Goal: Information Seeking & Learning: Learn about a topic

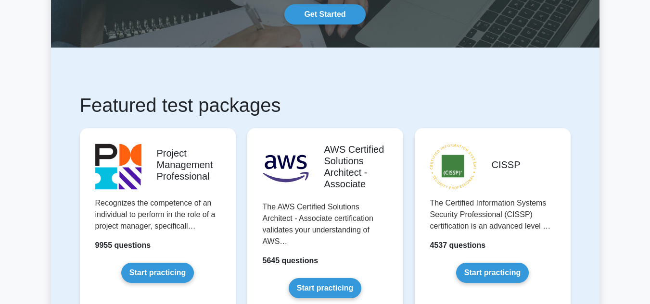
scroll to position [90, 0]
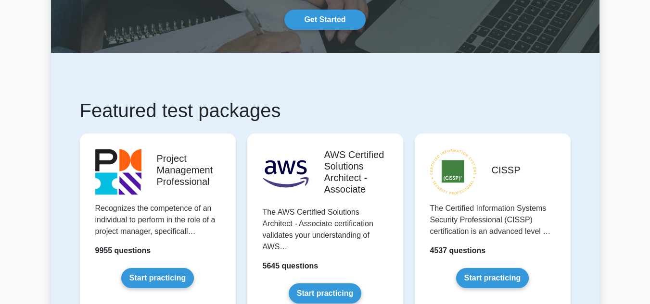
drag, startPoint x: 653, startPoint y: 43, endPoint x: 654, endPoint y: 25, distance: 17.3
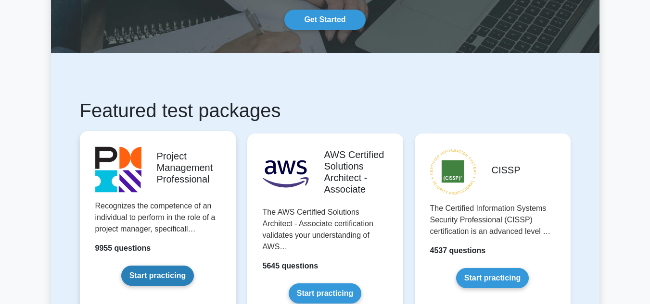
click at [168, 270] on link "Start practicing" at bounding box center [157, 276] width 73 height 20
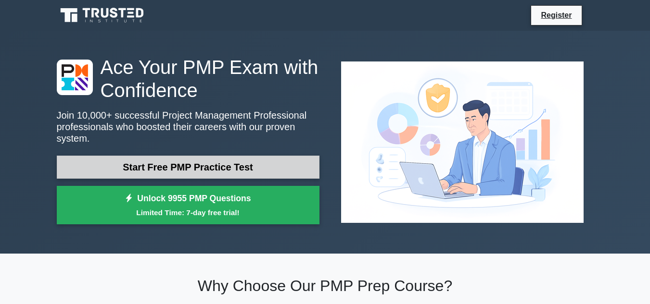
click at [236, 162] on link "Start Free PMP Practice Test" at bounding box center [188, 167] width 263 height 23
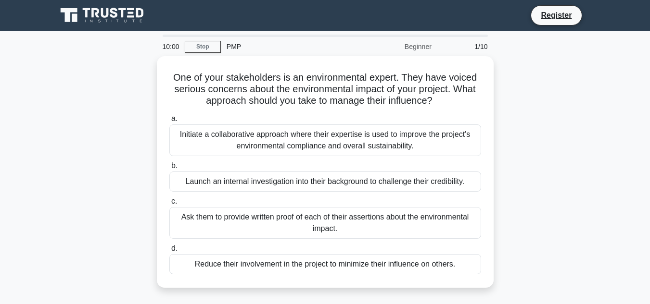
click at [236, 162] on label "b. Launch an internal investigation into their background to challenge their cr…" at bounding box center [325, 176] width 312 height 32
click at [169, 163] on input "b. Launch an internal investigation into their background to challenge their cr…" at bounding box center [169, 166] width 0 height 6
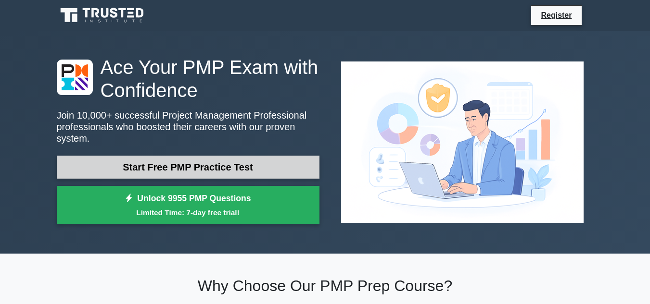
click at [221, 163] on link "Start Free PMP Practice Test" at bounding box center [188, 167] width 263 height 23
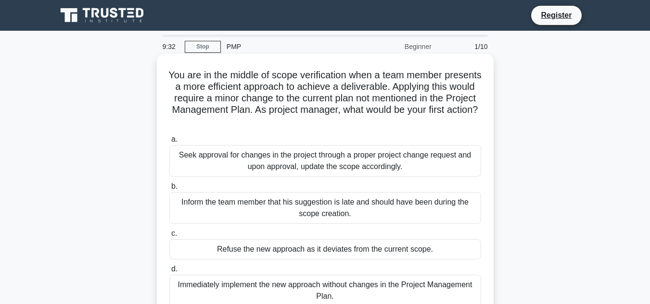
click at [264, 163] on div "Seek approval for changes in the project through a proper project change reques…" at bounding box center [325, 161] width 312 height 32
click at [169, 143] on input "a. Seek approval for changes in the project through a proper project change req…" at bounding box center [169, 140] width 0 height 6
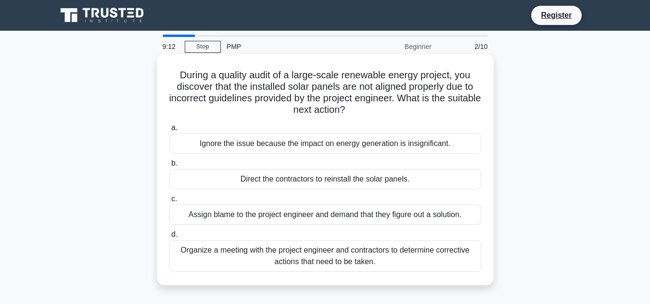
click at [332, 257] on div "Organize a meeting with the project engineer and contractors to determine corre…" at bounding box center [325, 256] width 312 height 32
click at [169, 238] on input "d. Organize a meeting with the project engineer and contractors to determine co…" at bounding box center [169, 235] width 0 height 6
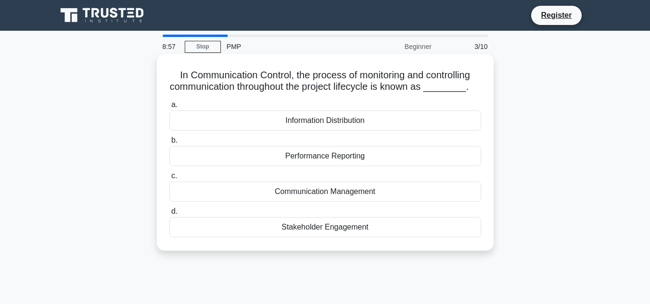
click at [358, 152] on div "Performance Reporting" at bounding box center [325, 156] width 312 height 20
click at [169, 144] on input "b. Performance Reporting" at bounding box center [169, 141] width 0 height 6
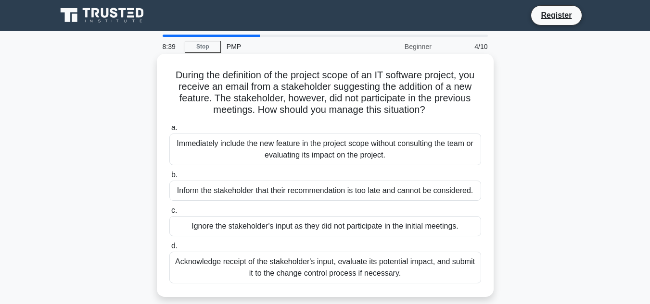
click at [329, 264] on div "Acknowledge receipt of the stakeholder's input, evaluate its potential impact, …" at bounding box center [325, 268] width 312 height 32
click at [169, 250] on input "d. Acknowledge receipt of the stakeholder's input, evaluate its potential impac…" at bounding box center [169, 246] width 0 height 6
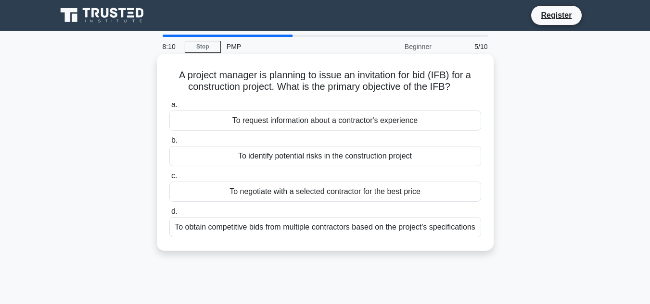
click at [382, 238] on div "To obtain competitive bids from multiple contractors based on the project's spe…" at bounding box center [325, 227] width 312 height 20
click at [169, 215] on input "d. To obtain competitive bids from multiple contractors based on the project's …" at bounding box center [169, 212] width 0 height 6
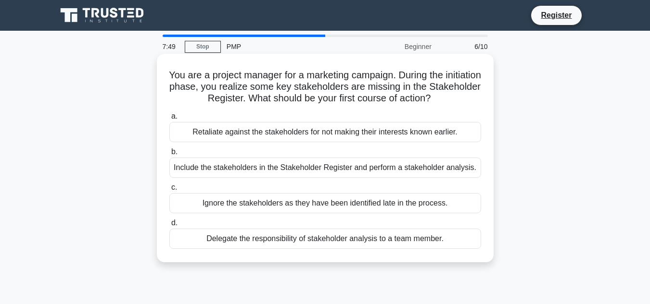
click at [417, 173] on div "Include the stakeholders in the Stakeholder Register and perform a stakeholder …" at bounding box center [325, 168] width 312 height 20
click at [169, 155] on input "b. Include the stakeholders in the Stakeholder Register and perform a stakehold…" at bounding box center [169, 152] width 0 height 6
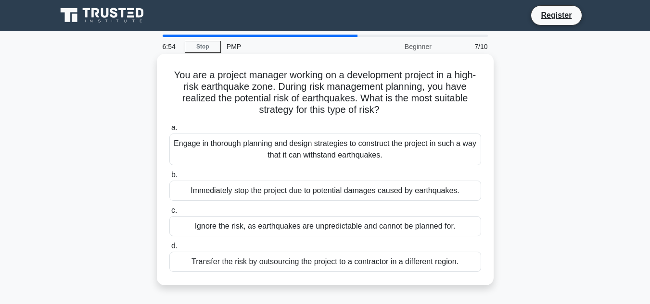
click at [438, 154] on div "Engage in thorough planning and design strategies to construct the project in s…" at bounding box center [325, 150] width 312 height 32
click at [169, 131] on input "a. Engage in thorough planning and design strategies to construct the project i…" at bounding box center [169, 128] width 0 height 6
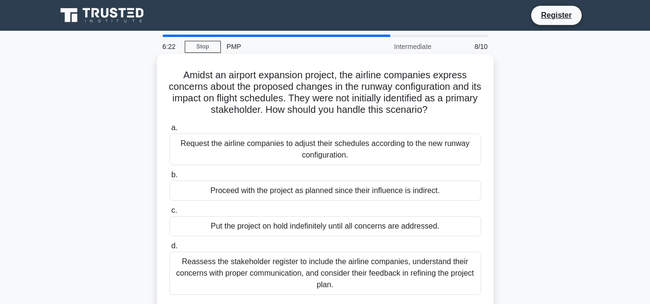
click at [424, 277] on div "Reassess the stakeholder register to include the airline companies, understand …" at bounding box center [325, 273] width 312 height 43
click at [169, 250] on input "d. Reassess the stakeholder register to include the airline companies, understa…" at bounding box center [169, 246] width 0 height 6
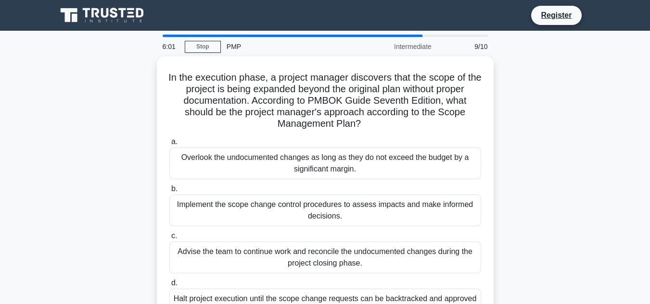
scroll to position [19, 0]
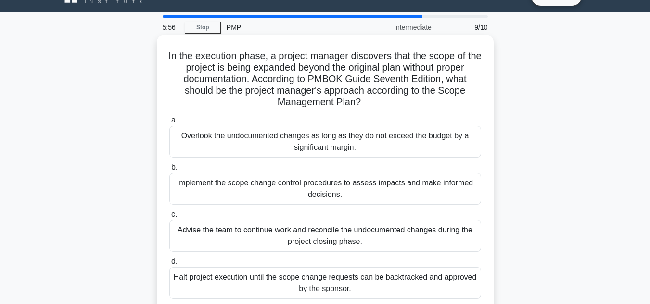
click at [406, 190] on div "Implement the scope change control procedures to assess impacts and make inform…" at bounding box center [325, 189] width 312 height 32
click at [169, 171] on input "b. Implement the scope change control procedures to assess impacts and make inf…" at bounding box center [169, 167] width 0 height 6
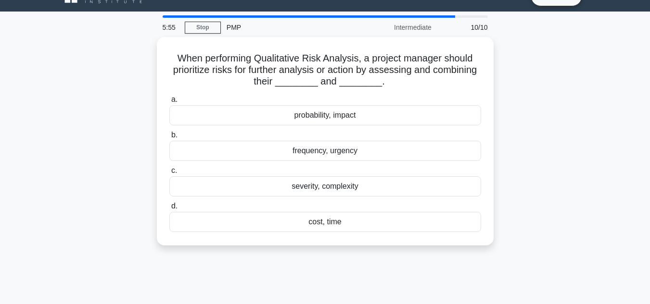
scroll to position [0, 0]
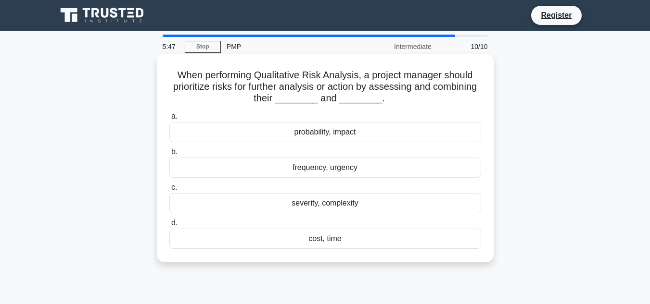
click at [370, 132] on div "probability, impact" at bounding box center [325, 132] width 312 height 20
click at [169, 120] on input "a. probability, impact" at bounding box center [169, 117] width 0 height 6
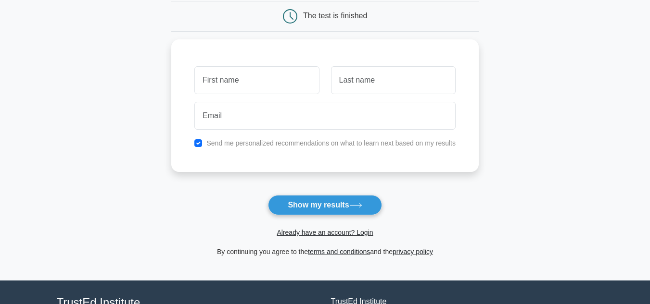
scroll to position [102, 0]
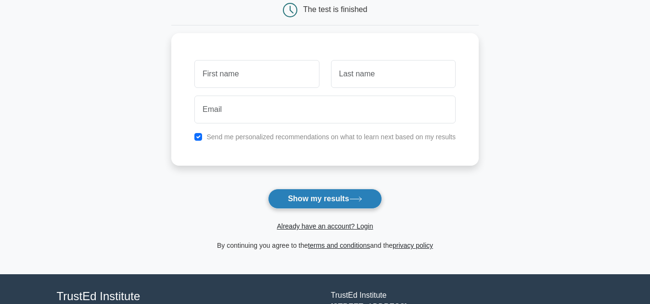
click at [337, 198] on button "Show my results" at bounding box center [325, 199] width 114 height 20
click at [361, 229] on link "Already have an account? Login" at bounding box center [325, 227] width 96 height 8
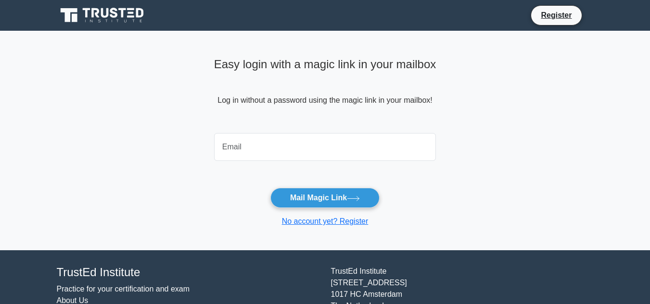
click at [361, 229] on div "Easy login with a magic link in your mailbox Log in without a password using th…" at bounding box center [325, 141] width 234 height 220
click at [340, 143] on input "email" at bounding box center [325, 147] width 222 height 28
type input "[EMAIL_ADDRESS][DOMAIN_NAME]"
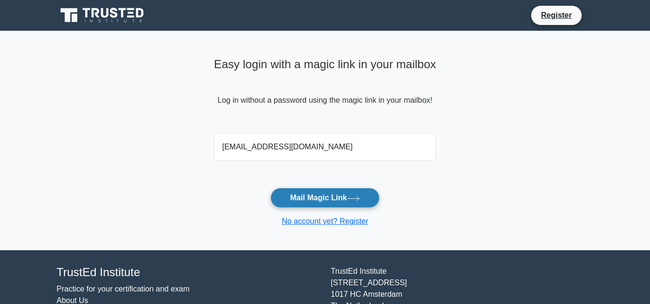
click at [328, 198] on button "Mail Magic Link" at bounding box center [324, 198] width 109 height 20
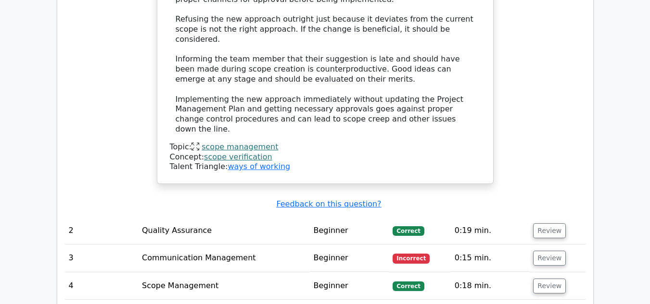
scroll to position [1242, 0]
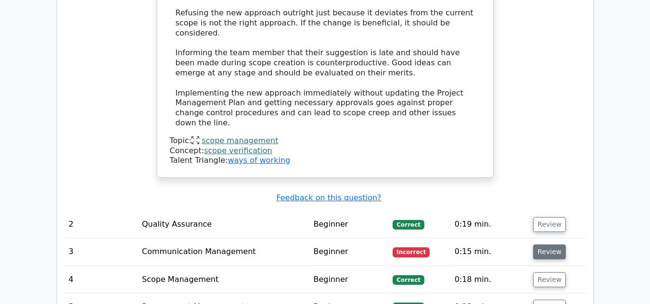
click at [539, 245] on button "Review" at bounding box center [549, 252] width 33 height 15
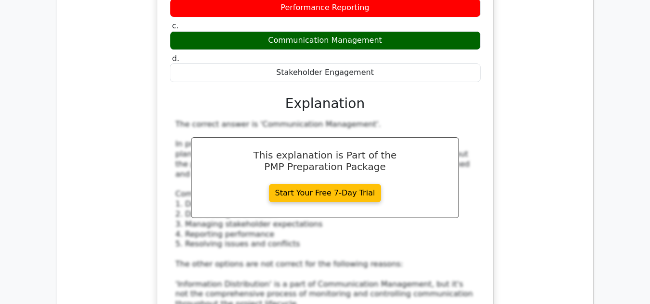
scroll to position [2379, 0]
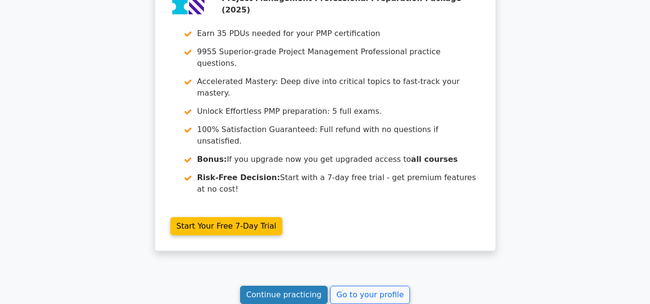
click at [279, 286] on link "Continue practicing" at bounding box center [284, 295] width 88 height 18
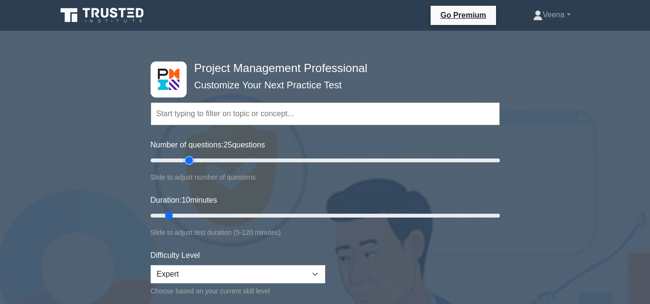
type input "25"
click at [189, 161] on input "Number of questions: 25 questions" at bounding box center [325, 161] width 349 height 12
click at [199, 215] on input "Duration: 20 minutes" at bounding box center [325, 216] width 349 height 12
click at [205, 215] on input "Duration: 20 minutes" at bounding box center [325, 216] width 349 height 12
click at [207, 215] on input "Duration: 25 minutes" at bounding box center [325, 216] width 349 height 12
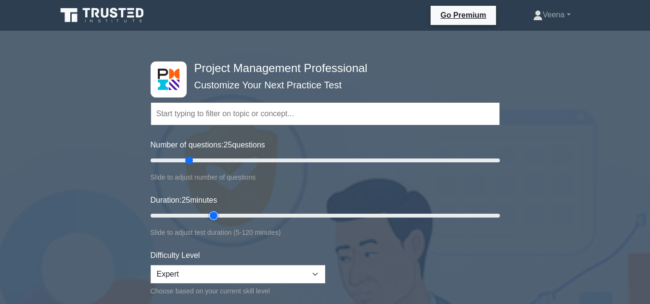
drag, startPoint x: 214, startPoint y: 213, endPoint x: 218, endPoint y: 211, distance: 5.0
click at [218, 211] on input "Duration: 25 minutes" at bounding box center [325, 216] width 349 height 12
click at [219, 211] on input "Duration: 25 minutes" at bounding box center [325, 216] width 349 height 12
click at [220, 215] on input "Duration: 25 minutes" at bounding box center [325, 216] width 349 height 12
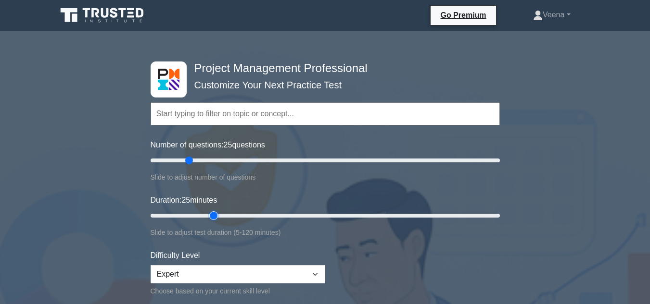
click at [220, 215] on input "Duration: 25 minutes" at bounding box center [325, 216] width 349 height 12
type input "30"
click at [223, 215] on input "Duration: 30 minutes" at bounding box center [325, 216] width 349 height 12
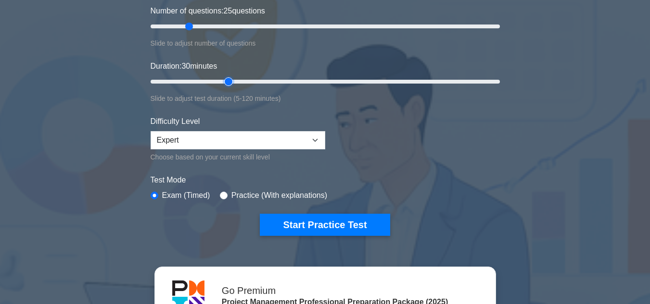
scroll to position [142, 0]
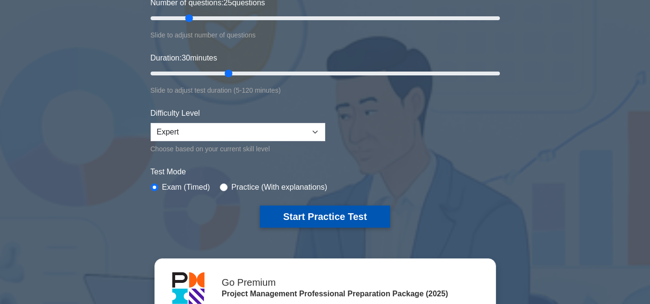
click at [301, 215] on button "Start Practice Test" at bounding box center [325, 217] width 130 height 22
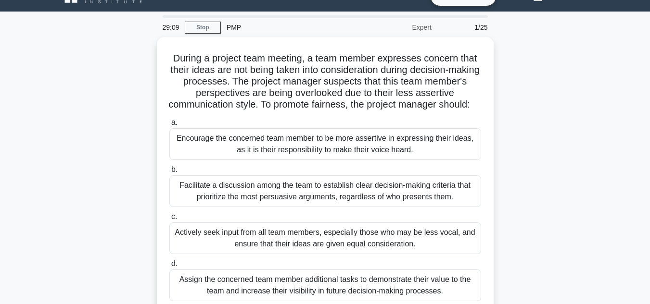
scroll to position [38, 0]
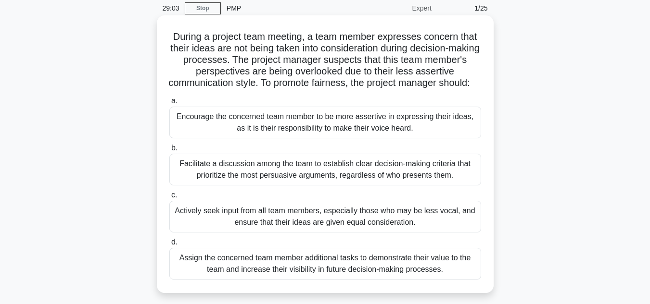
click at [465, 233] on div "Actively seek input from all team members, especially those who may be less voc…" at bounding box center [325, 217] width 312 height 32
click at [169, 199] on input "c. Actively seek input from all team members, especially those who may be less …" at bounding box center [169, 195] width 0 height 6
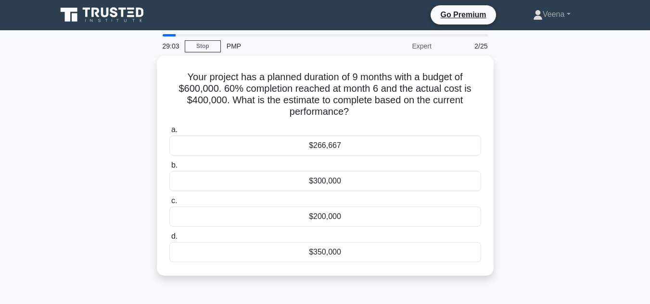
scroll to position [0, 0]
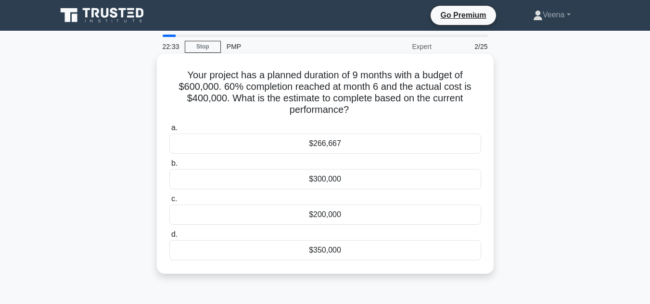
click at [404, 211] on div "$200,000" at bounding box center [325, 215] width 312 height 20
click at [169, 202] on input "c. $200,000" at bounding box center [169, 199] width 0 height 6
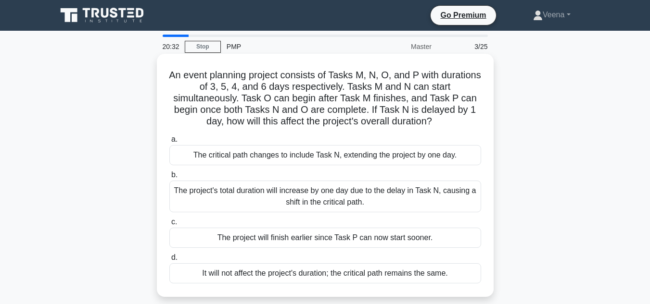
click at [393, 208] on div "The project's total duration will increase by one day due to the delay in Task …" at bounding box center [325, 197] width 312 height 32
click at [169, 178] on input "b. The project's total duration will increase by one day due to the delay in Ta…" at bounding box center [169, 175] width 0 height 6
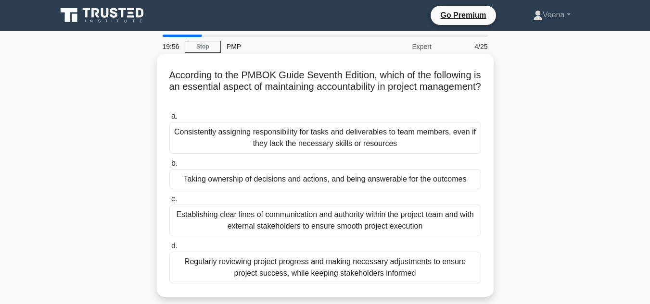
click at [363, 180] on div "Taking ownership of decisions and actions, and being answerable for the outcomes" at bounding box center [325, 179] width 312 height 20
click at [169, 167] on input "b. Taking ownership of decisions and actions, and being answerable for the outc…" at bounding box center [169, 164] width 0 height 6
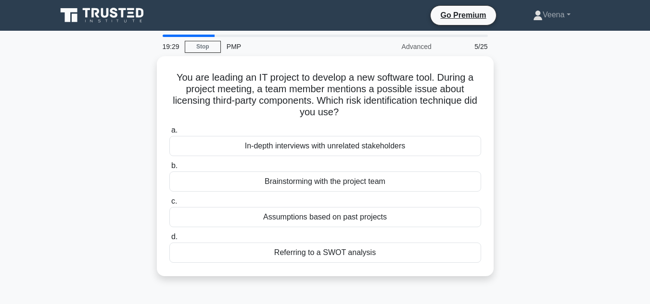
click at [363, 180] on div "Brainstorming with the project team" at bounding box center [325, 182] width 312 height 20
click at [169, 169] on input "b. Brainstorming with the project team" at bounding box center [169, 166] width 0 height 6
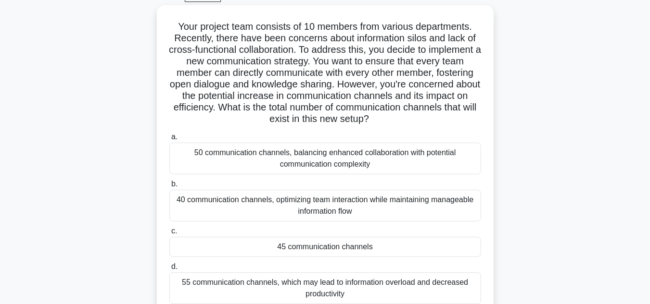
scroll to position [58, 0]
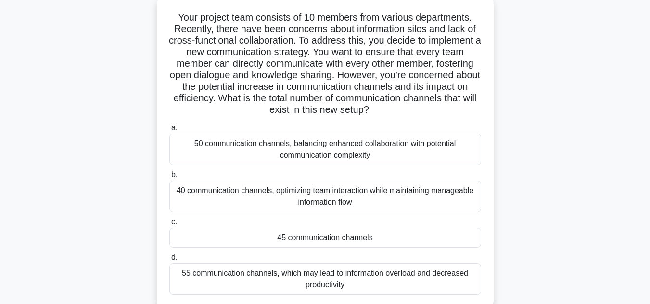
click at [423, 240] on div "45 communication channels" at bounding box center [325, 238] width 312 height 20
click at [169, 226] on input "c. 45 communication channels" at bounding box center [169, 222] width 0 height 6
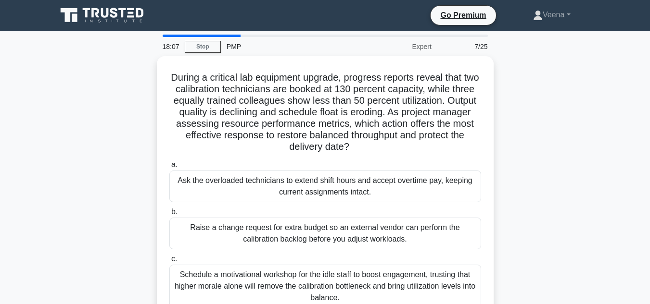
scroll to position [215, 0]
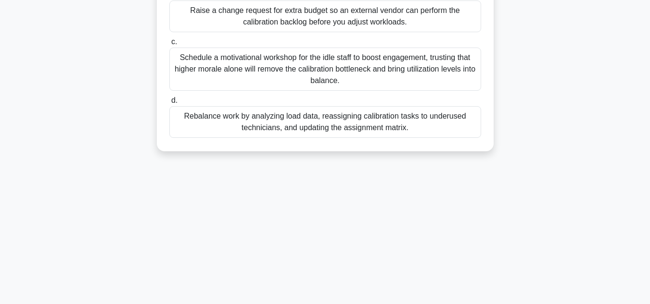
click at [437, 116] on div "Rebalance work by analyzing load data, reassigning calibration tasks to underus…" at bounding box center [325, 122] width 312 height 32
click at [169, 104] on input "d. Rebalance work by analyzing load data, reassigning calibration tasks to unde…" at bounding box center [169, 101] width 0 height 6
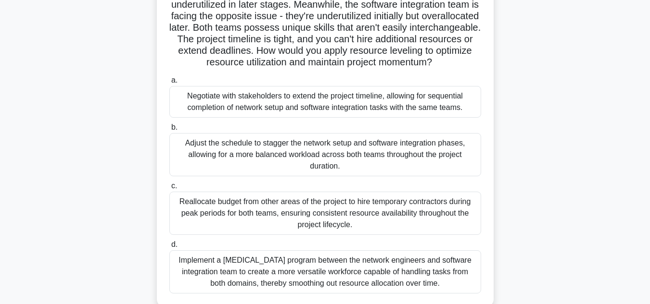
scroll to position [115, 0]
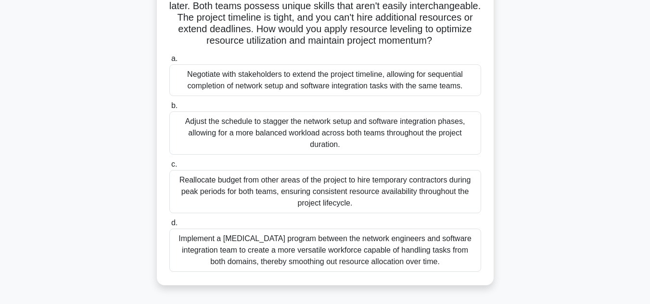
click at [426, 135] on div "Adjust the schedule to stagger the network setup and software integration phase…" at bounding box center [325, 133] width 312 height 43
click at [169, 109] on input "b. Adjust the schedule to stagger the network setup and software integration ph…" at bounding box center [169, 106] width 0 height 6
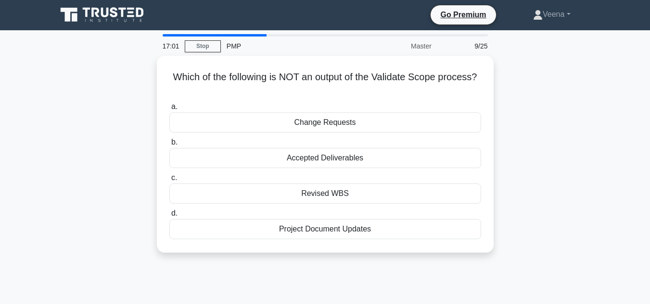
scroll to position [0, 0]
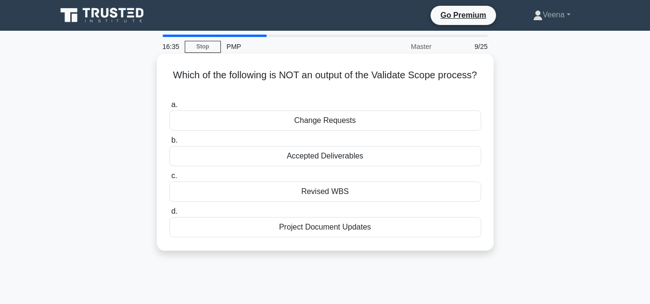
click at [442, 156] on div "Accepted Deliverables" at bounding box center [325, 156] width 312 height 20
click at [169, 144] on input "b. Accepted Deliverables" at bounding box center [169, 141] width 0 height 6
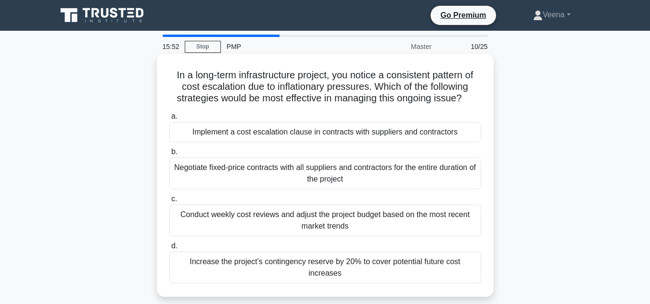
click at [418, 133] on div "Implement a cost escalation clause in contracts with suppliers and contractors" at bounding box center [325, 132] width 312 height 20
click at [169, 120] on input "a. Implement a cost escalation clause in contracts with suppliers and contracto…" at bounding box center [169, 117] width 0 height 6
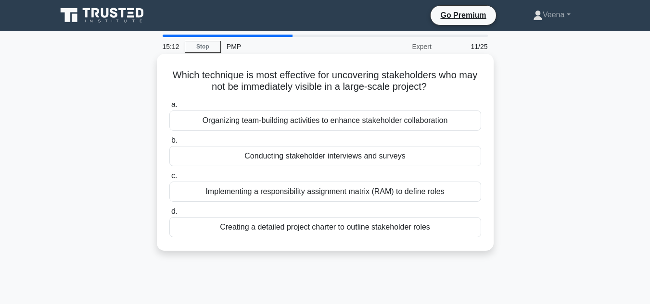
click at [339, 229] on div "Creating a detailed project charter to outline stakeholder roles" at bounding box center [325, 227] width 312 height 20
click at [169, 215] on input "d. Creating a detailed project charter to outline stakeholder roles" at bounding box center [169, 212] width 0 height 6
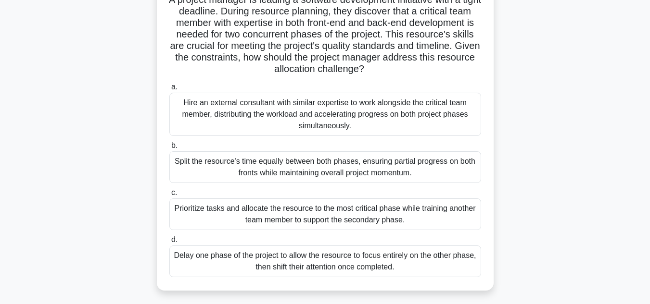
scroll to position [83, 0]
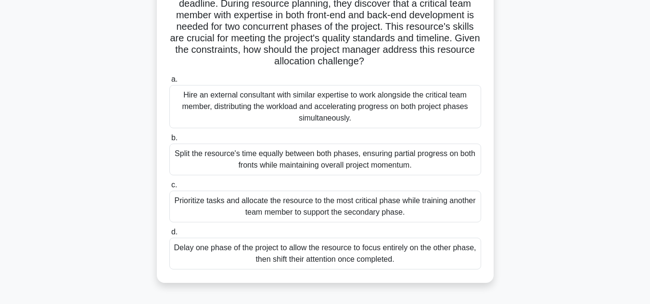
click at [398, 114] on div "Hire an external consultant with similar expertise to work alongside the critic…" at bounding box center [325, 106] width 312 height 43
click at [169, 83] on input "a. Hire an external consultant with similar expertise to work alongside the cri…" at bounding box center [169, 79] width 0 height 6
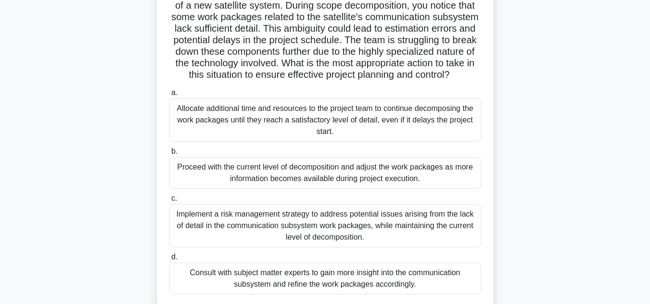
scroll to position [103, 0]
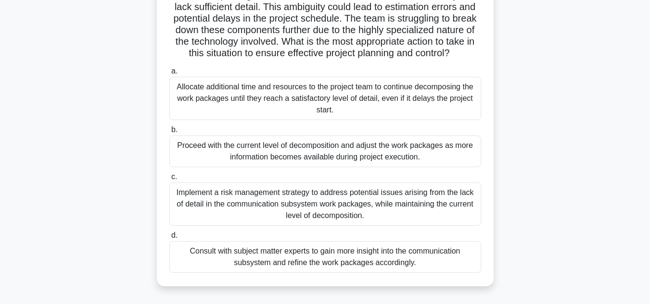
click at [467, 273] on div "Consult with subject matter experts to gain more insight into the communication…" at bounding box center [325, 257] width 312 height 32
click at [169, 239] on input "d. Consult with subject matter experts to gain more insight into the communicat…" at bounding box center [169, 236] width 0 height 6
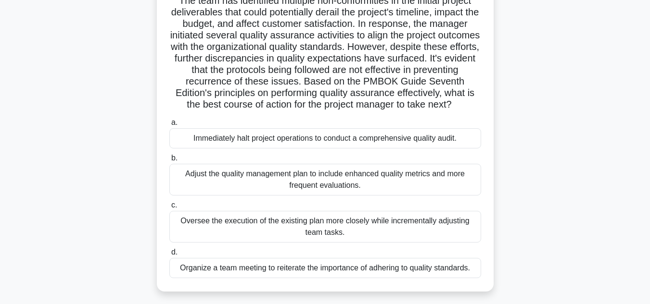
scroll to position [117, 0]
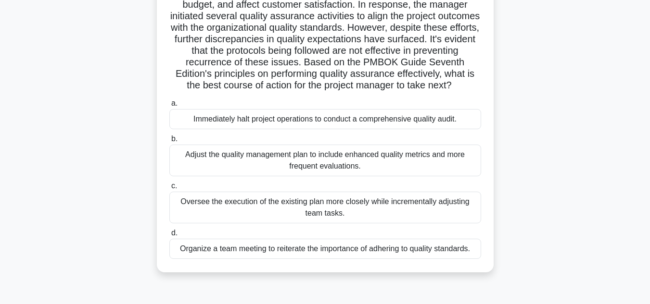
click at [468, 129] on div "Immediately halt project operations to conduct a comprehensive quality audit." at bounding box center [325, 119] width 312 height 20
click at [169, 107] on input "a. Immediately halt project operations to conduct a comprehensive quality audit." at bounding box center [169, 104] width 0 height 6
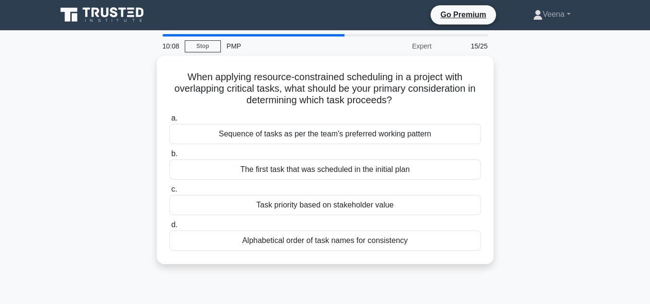
scroll to position [0, 0]
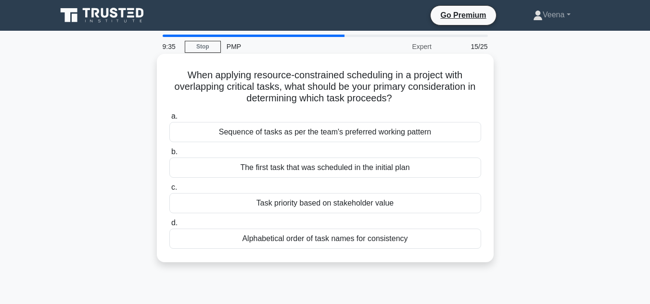
click at [431, 204] on div "Task priority based on stakeholder value" at bounding box center [325, 203] width 312 height 20
click at [169, 191] on input "c. Task priority based on stakeholder value" at bounding box center [169, 188] width 0 height 6
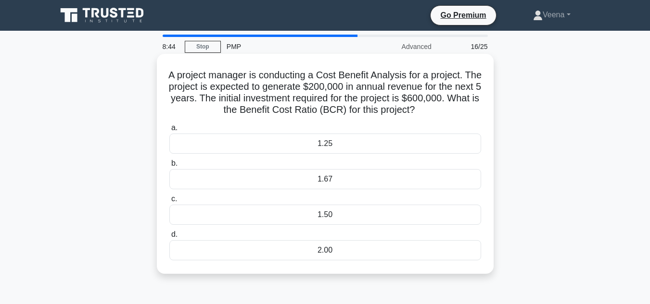
click at [265, 215] on div "1.50" at bounding box center [325, 215] width 312 height 20
click at [169, 202] on input "c. 1.50" at bounding box center [169, 199] width 0 height 6
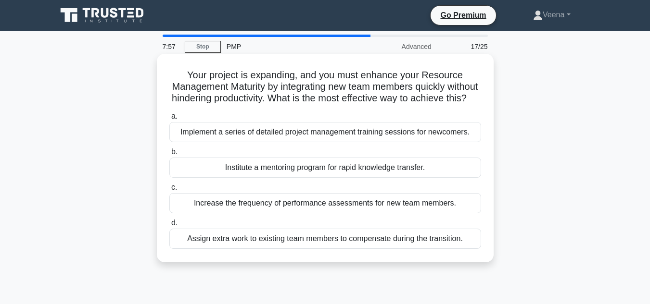
click at [395, 178] on div "Institute a mentoring program for rapid knowledge transfer." at bounding box center [325, 168] width 312 height 20
click at [169, 155] on input "b. Institute a mentoring program for rapid knowledge transfer." at bounding box center [169, 152] width 0 height 6
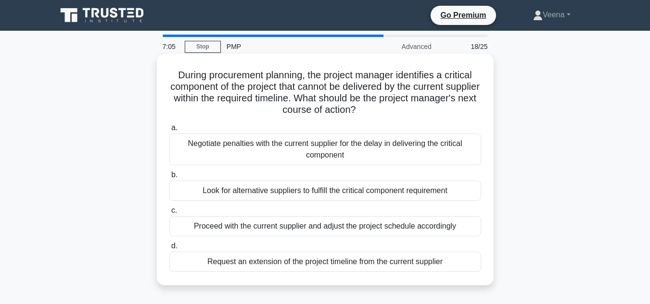
click at [447, 190] on div "Look for alternative suppliers to fulfill the critical component requirement" at bounding box center [325, 191] width 312 height 20
click at [169, 178] on input "b. Look for alternative suppliers to fulfill the critical component requirement" at bounding box center [169, 175] width 0 height 6
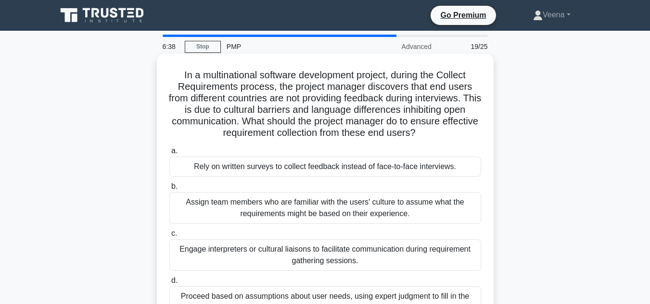
click at [440, 253] on div "Engage interpreters or cultural liaisons to facilitate communication during req…" at bounding box center [325, 256] width 312 height 32
click at [169, 237] on input "c. Engage interpreters or cultural liaisons to facilitate communication during …" at bounding box center [169, 234] width 0 height 6
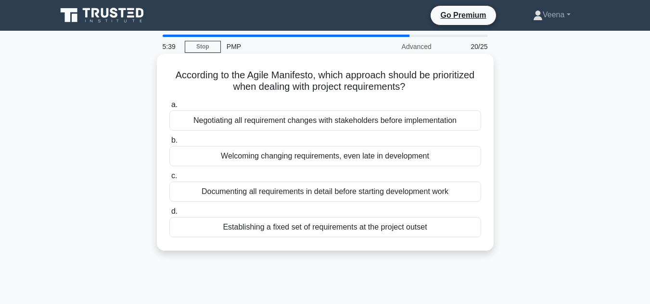
click at [460, 126] on div "Negotiating all requirement changes with stakeholders before implementation" at bounding box center [325, 121] width 312 height 20
click at [169, 108] on input "a. Negotiating all requirement changes with stakeholders before implementation" at bounding box center [169, 105] width 0 height 6
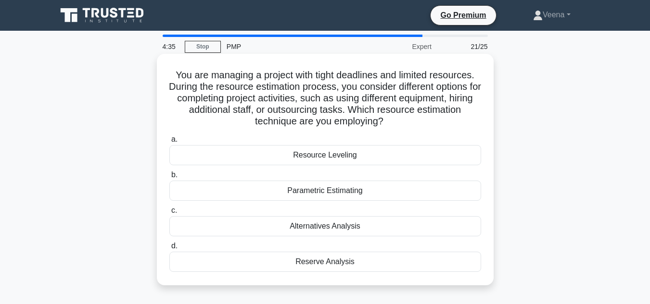
click at [420, 222] on div "Alternatives Analysis" at bounding box center [325, 226] width 312 height 20
click at [169, 214] on input "c. Alternatives Analysis" at bounding box center [169, 211] width 0 height 6
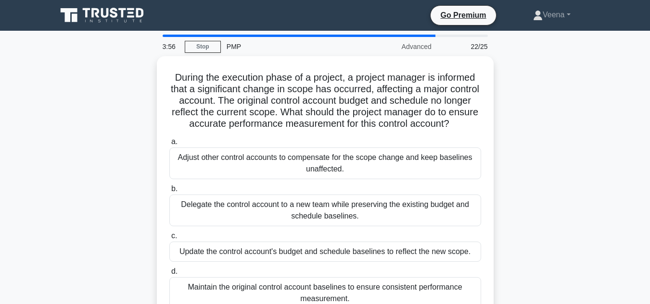
scroll to position [19, 0]
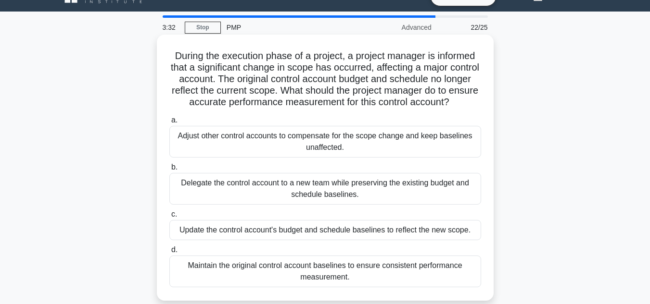
click at [458, 240] on div "Update the control account's budget and schedule baselines to reflect the new s…" at bounding box center [325, 230] width 312 height 20
click at [169, 218] on input "c. Update the control account's budget and schedule baselines to reflect the ne…" at bounding box center [169, 215] width 0 height 6
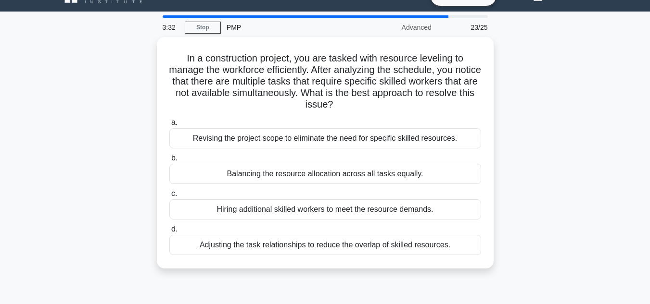
scroll to position [0, 0]
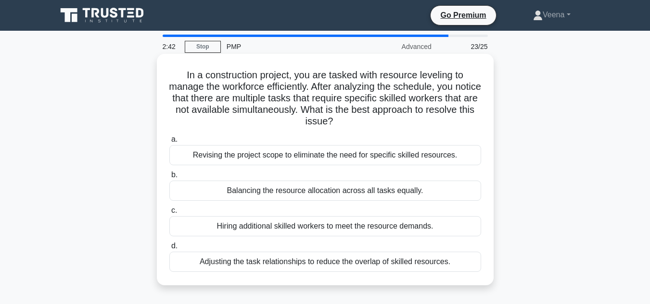
click at [441, 227] on div "Hiring additional skilled workers to meet the resource demands." at bounding box center [325, 226] width 312 height 20
click at [169, 214] on input "c. Hiring additional skilled workers to meet the resource demands." at bounding box center [169, 211] width 0 height 6
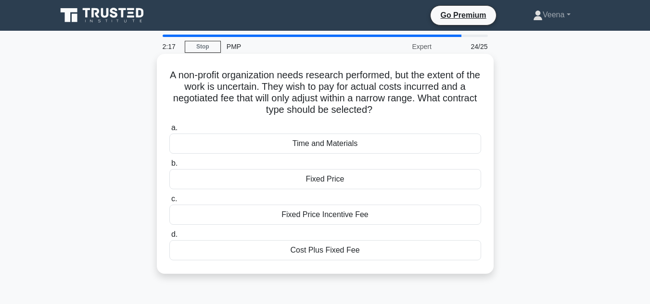
click at [437, 211] on div "Fixed Price Incentive Fee" at bounding box center [325, 215] width 312 height 20
click at [169, 202] on input "c. Fixed Price Incentive Fee" at bounding box center [169, 199] width 0 height 6
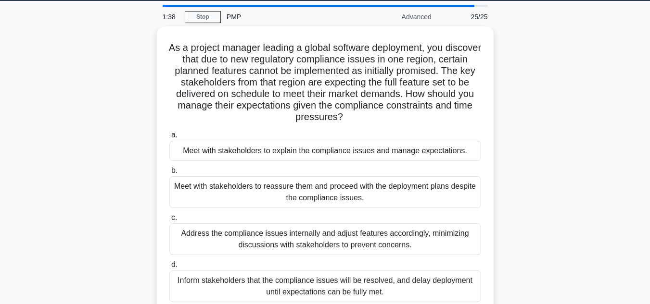
scroll to position [38, 0]
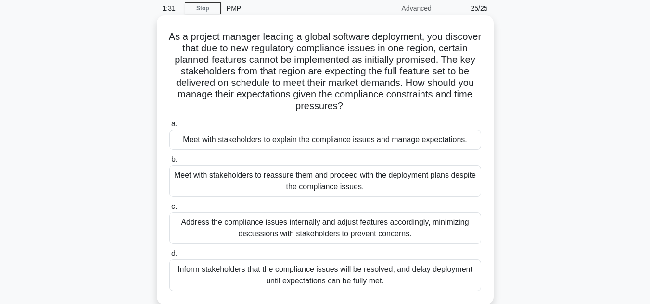
click at [462, 143] on div "Meet with stakeholders to explain the compliance issues and manage expectations." at bounding box center [325, 140] width 312 height 20
click at [169, 127] on input "a. Meet with stakeholders to explain the compliance issues and manage expectati…" at bounding box center [169, 124] width 0 height 6
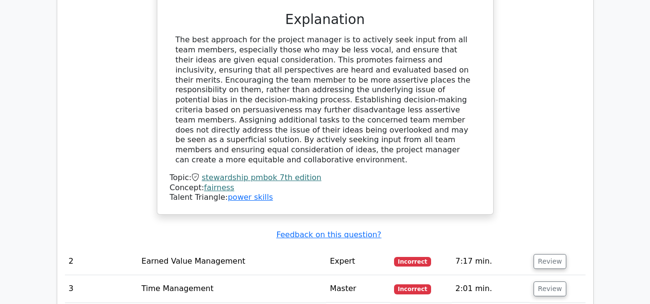
scroll to position [1426, 0]
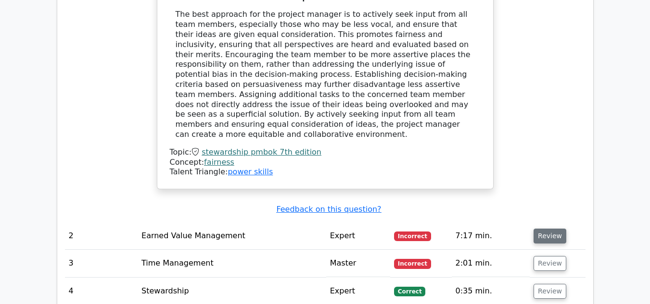
click at [546, 229] on button "Review" at bounding box center [549, 236] width 33 height 15
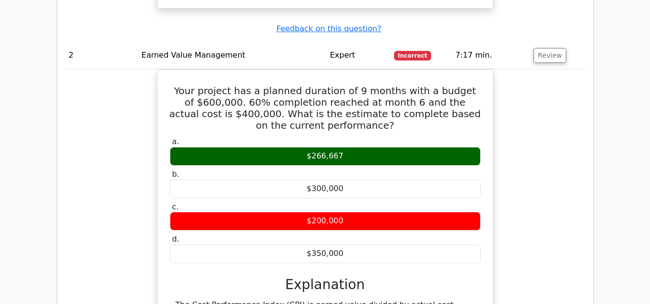
scroll to position [1579, 0]
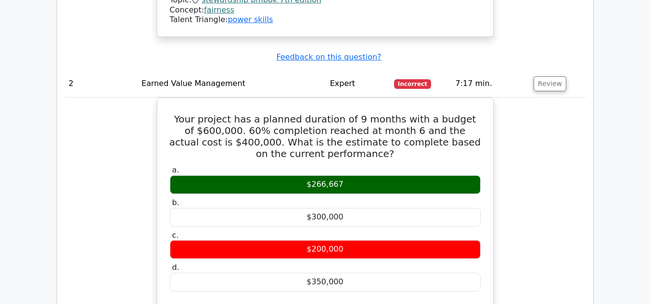
click at [505, 278] on div "Your project has a planned duration of 9 months with a budget of $600,000. 60% …" at bounding box center [325, 269] width 520 height 342
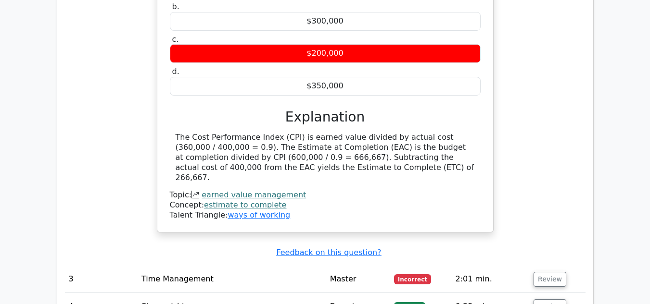
scroll to position [1809, 0]
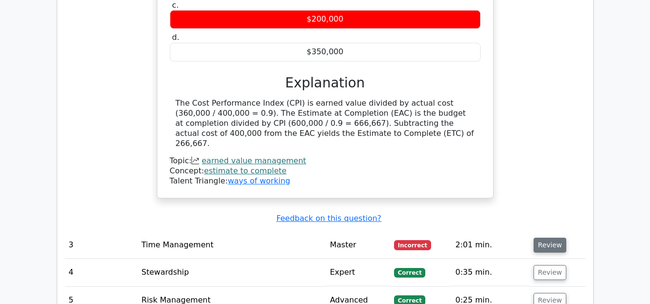
click at [546, 238] on button "Review" at bounding box center [549, 245] width 33 height 15
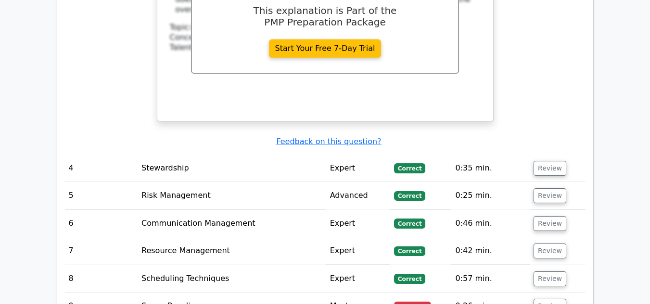
scroll to position [2399, 0]
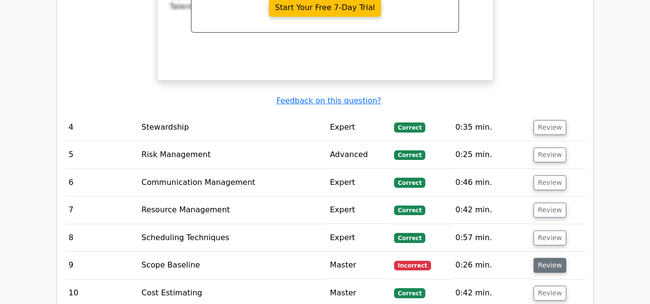
click at [553, 258] on button "Review" at bounding box center [549, 265] width 33 height 15
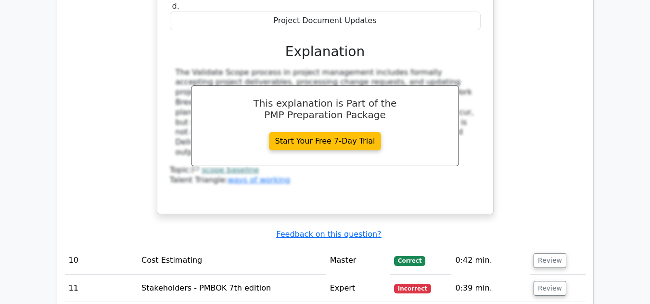
scroll to position [2828, 0]
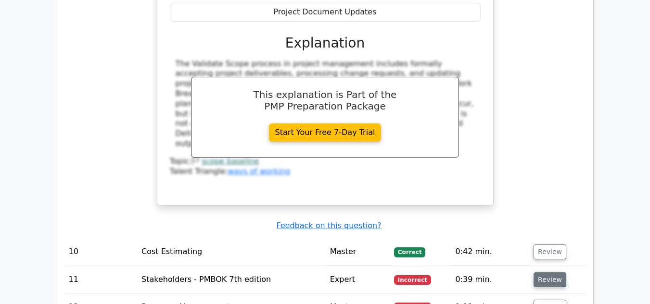
click at [548, 273] on button "Review" at bounding box center [549, 280] width 33 height 15
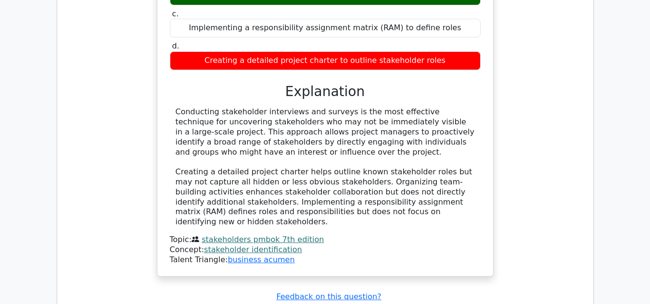
scroll to position [3263, 0]
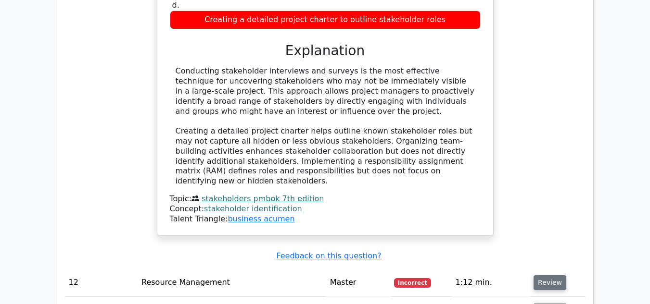
click at [536, 276] on button "Review" at bounding box center [549, 283] width 33 height 15
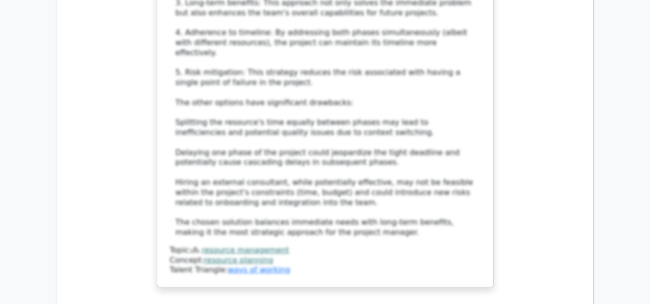
scroll to position [4039, 0]
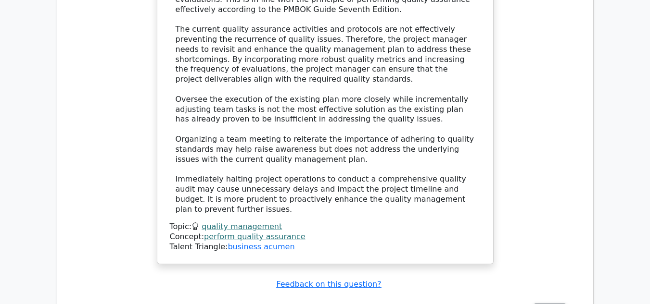
scroll to position [4827, 0]
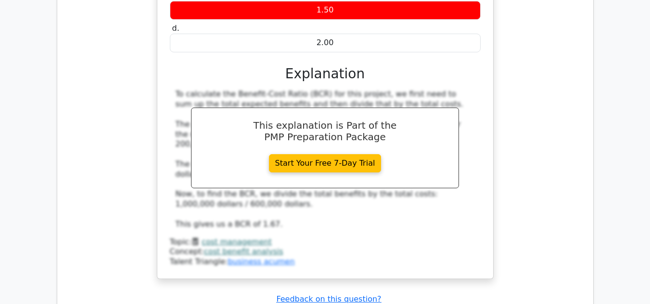
scroll to position [5353, 0]
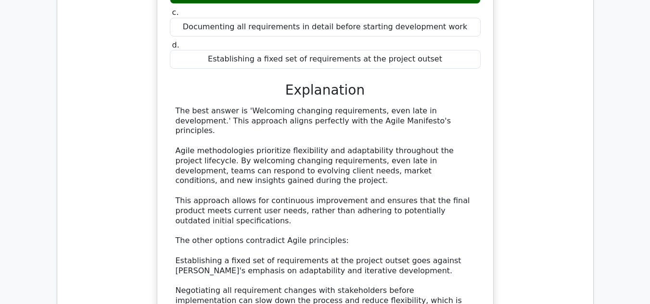
scroll to position [5910, 0]
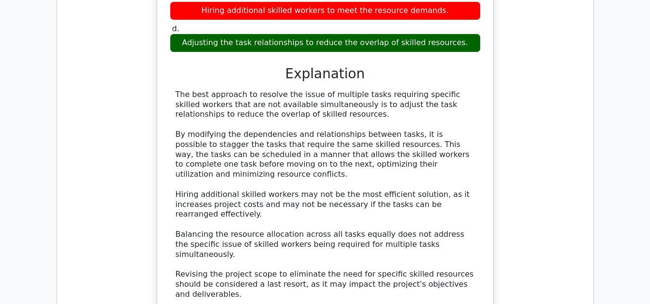
scroll to position [6569, 0]
